Goal: Task Accomplishment & Management: Use online tool/utility

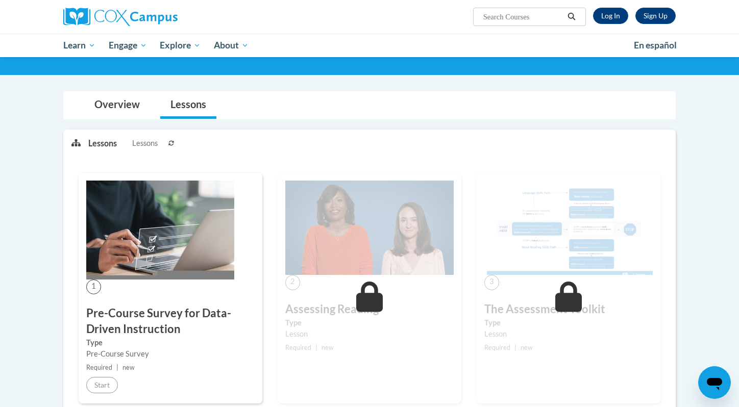
scroll to position [61, 0]
click at [606, 13] on link "Log In" at bounding box center [610, 16] width 35 height 16
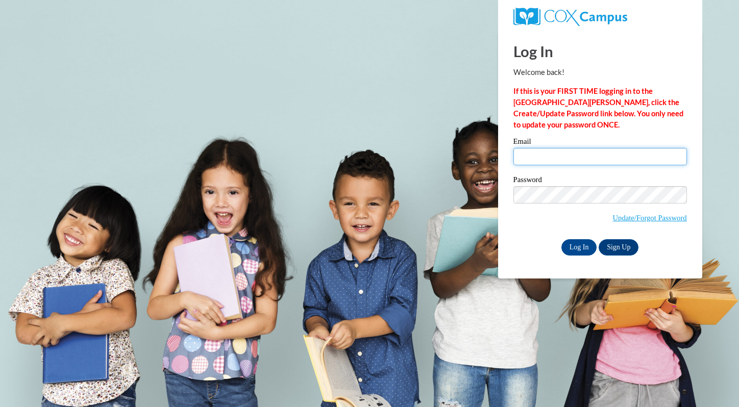
click at [583, 156] on input "Email" at bounding box center [600, 156] width 174 height 17
type input "wsmith@mtsd.k12.wi.us"
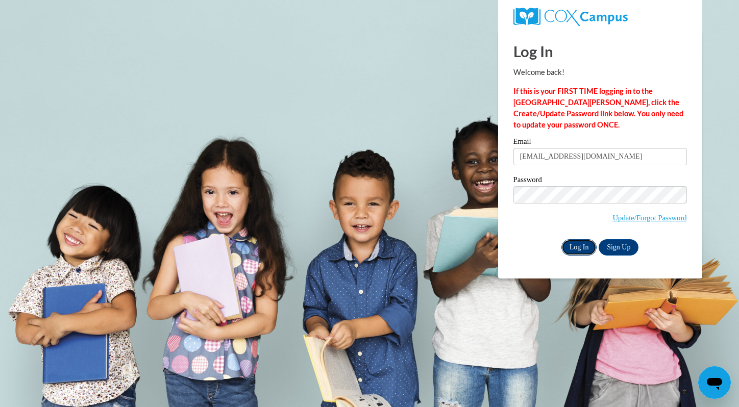
click at [577, 248] on input "Log In" at bounding box center [579, 247] width 36 height 16
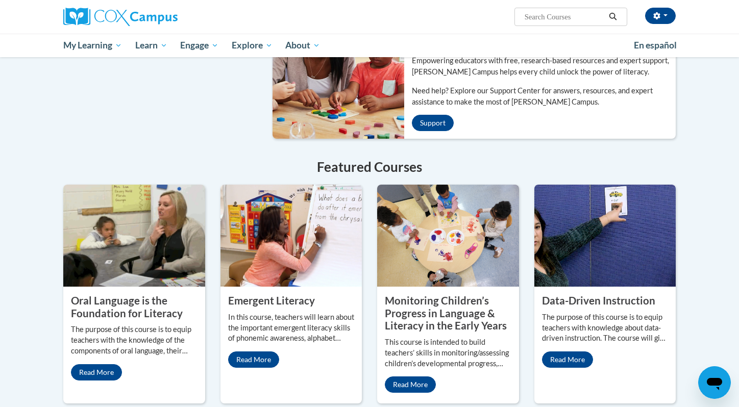
scroll to position [724, 0]
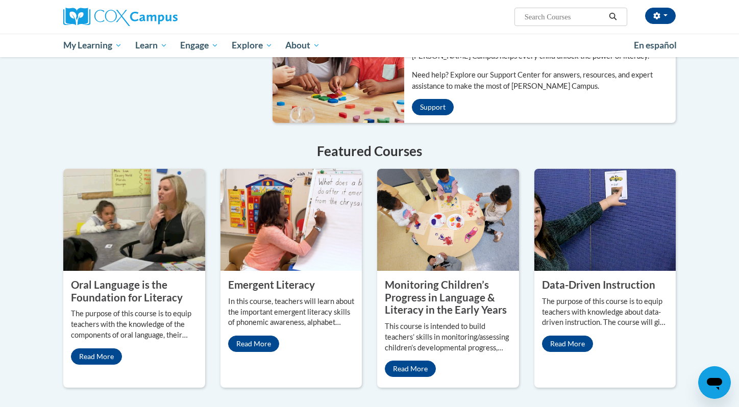
click at [572, 228] on img at bounding box center [605, 220] width 142 height 102
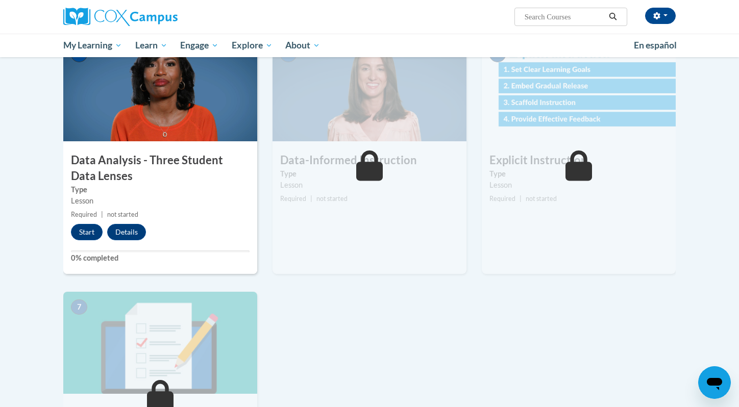
scroll to position [495, 0]
click at [82, 237] on button "Start" at bounding box center [87, 233] width 32 height 16
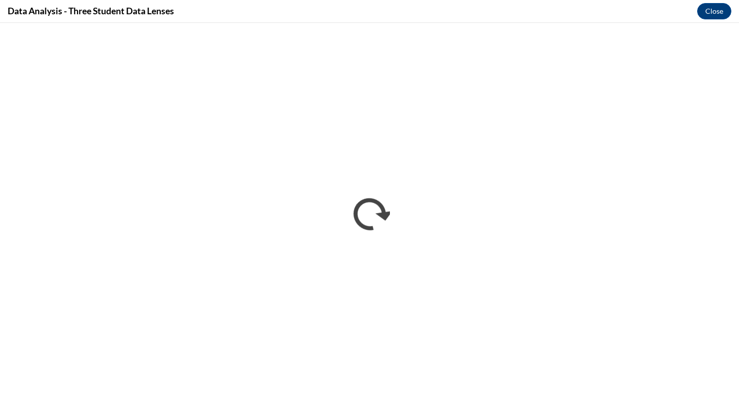
scroll to position [0, 0]
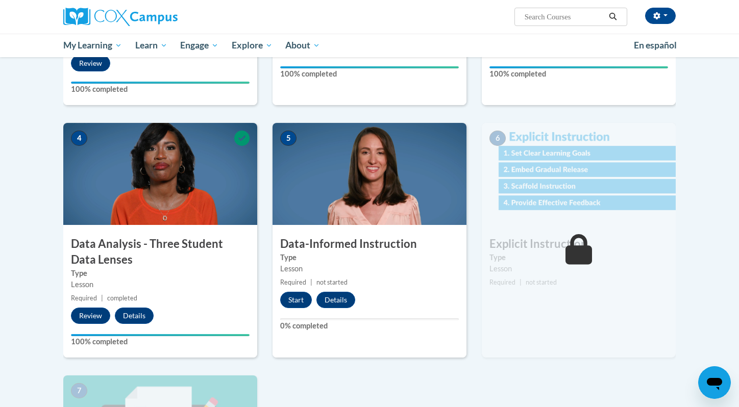
scroll to position [405, 0]
